Goal: Find contact information: Find contact information

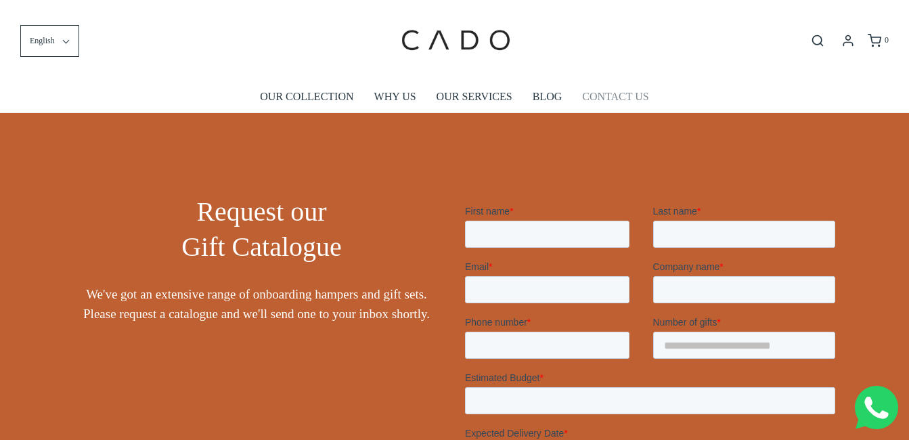
click at [600, 99] on link "CONTACT US" at bounding box center [615, 96] width 66 height 31
click at [602, 83] on link "CONTACT US" at bounding box center [615, 96] width 66 height 31
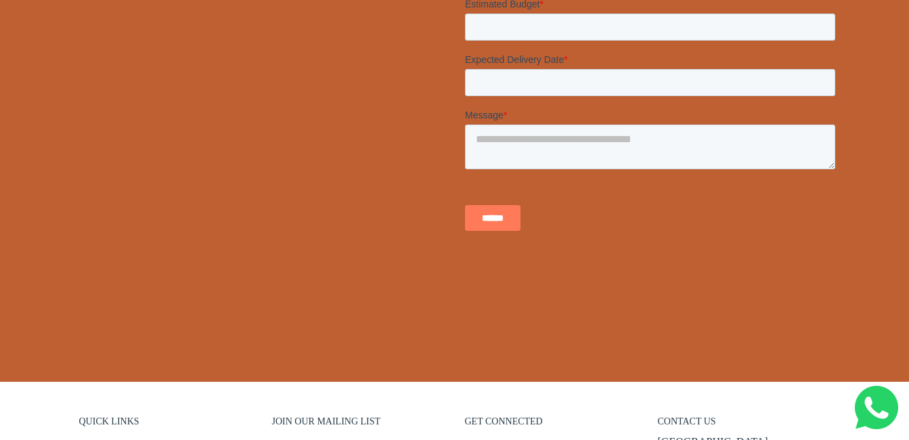
scroll to position [338, 0]
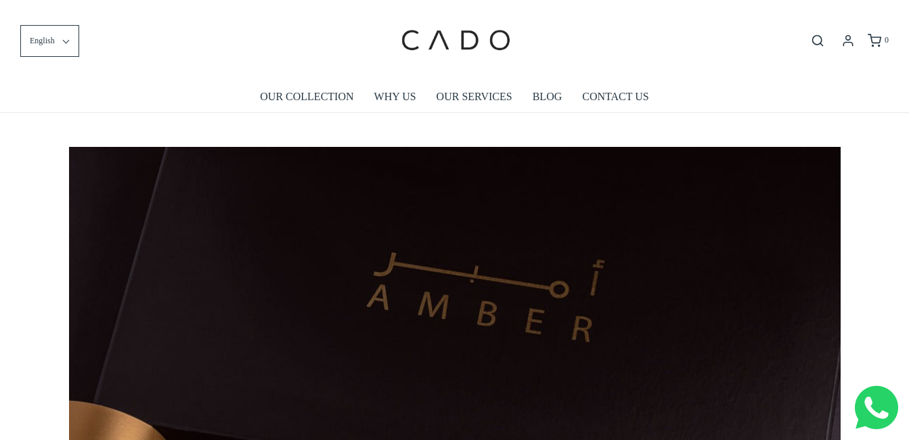
scroll to position [0, 7723]
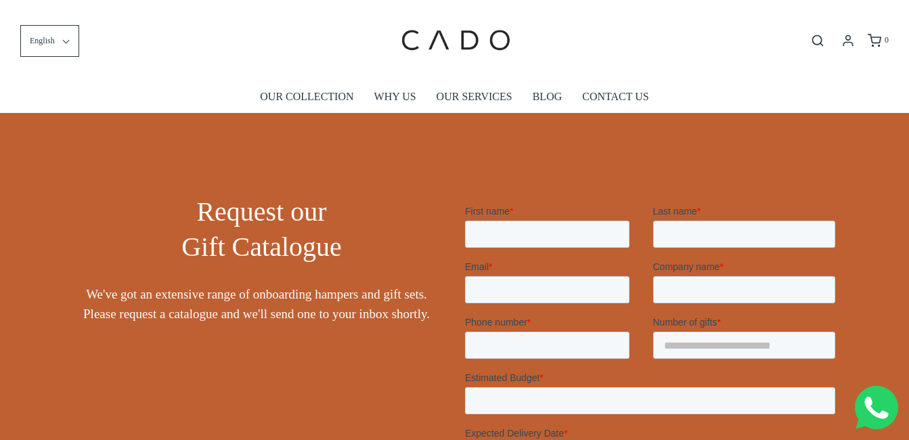
click at [612, 80] on div "English English العربية français ******* ******* ******** 0" at bounding box center [454, 40] width 909 height 81
click at [618, 88] on link "CONTACT US" at bounding box center [615, 96] width 66 height 31
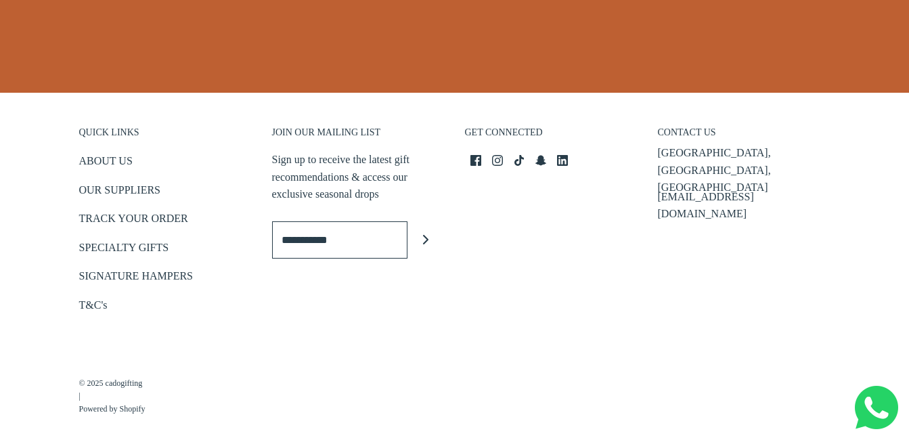
scroll to position [676, 0]
